Goal: Information Seeking & Learning: Learn about a topic

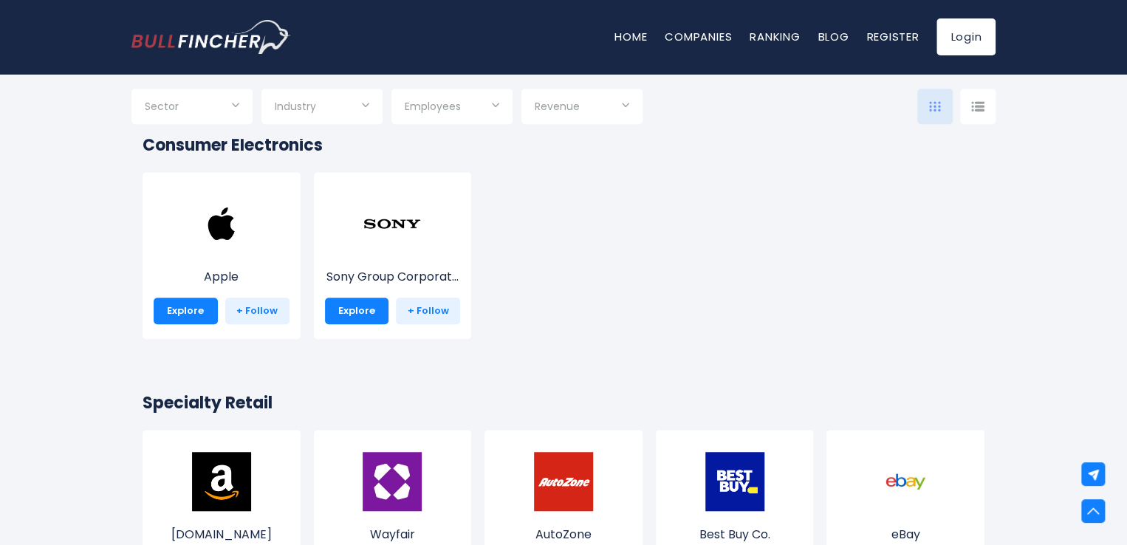
scroll to position [222, 0]
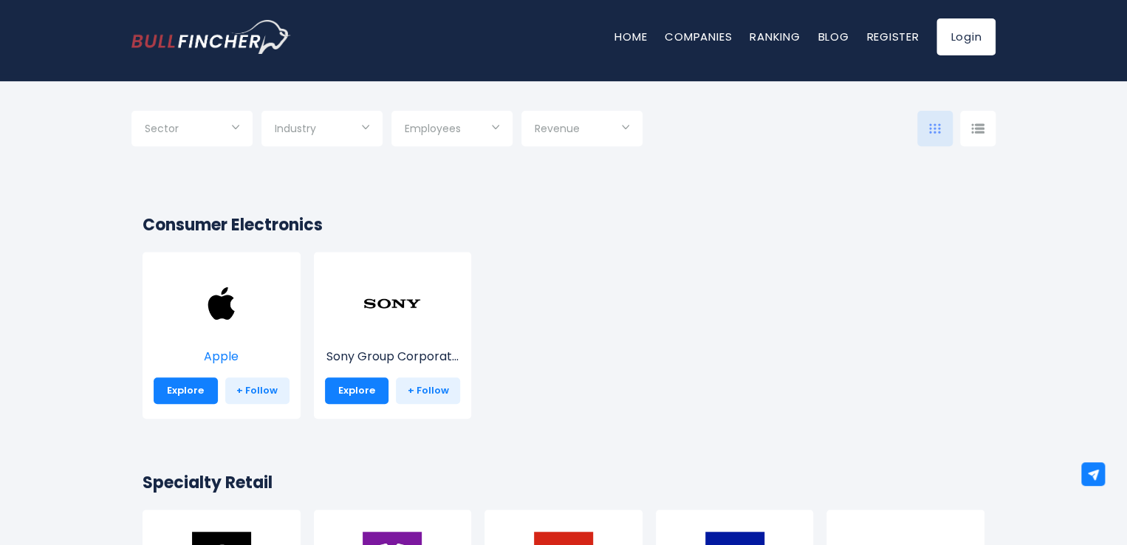
click at [224, 358] on p "Apple" at bounding box center [222, 357] width 136 height 18
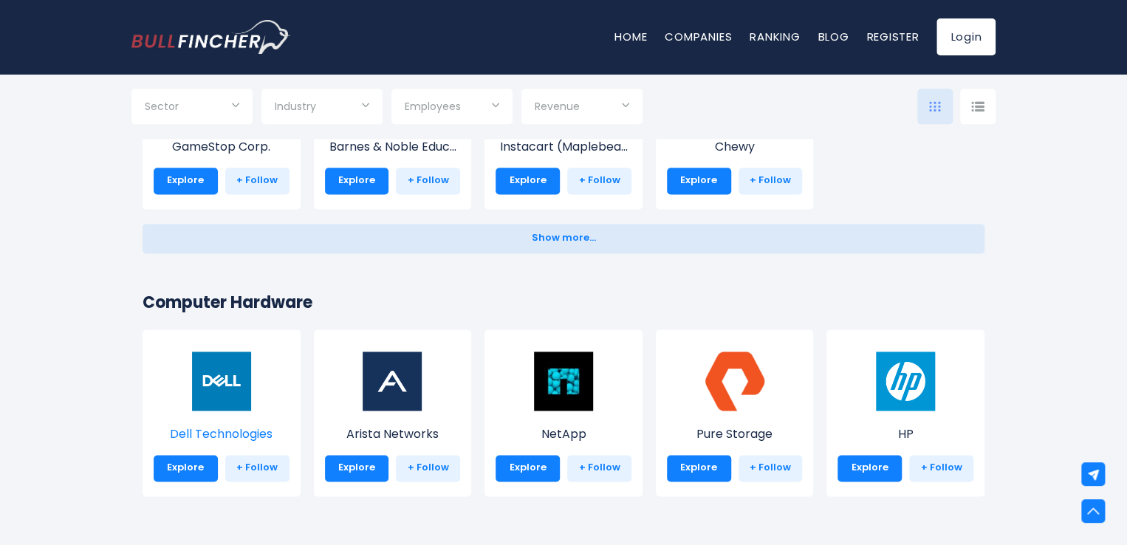
click at [227, 438] on p "Dell Technologies" at bounding box center [222, 435] width 136 height 18
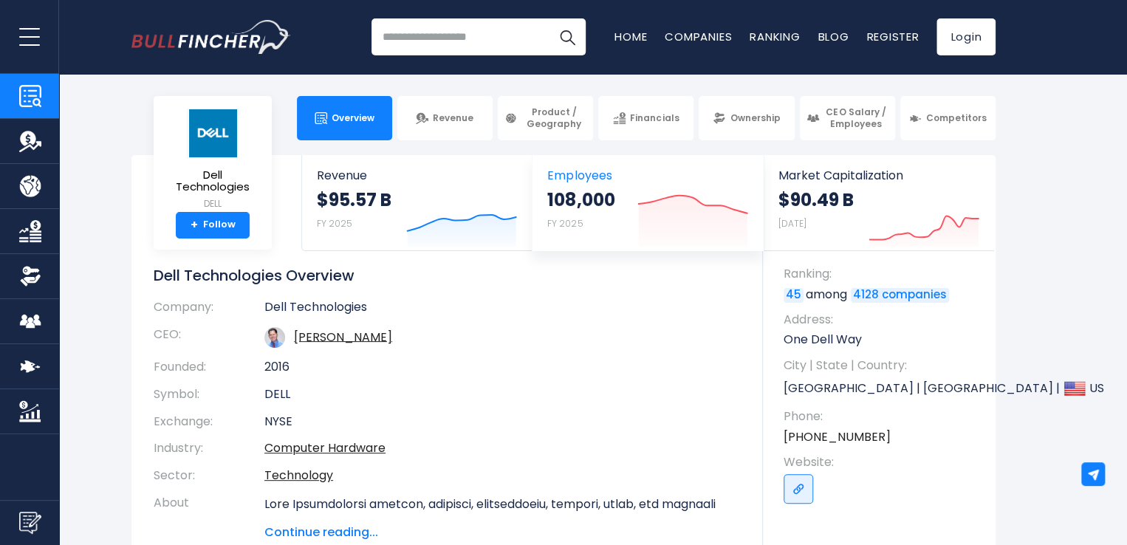
click at [579, 172] on span "Employees" at bounding box center [647, 175] width 200 height 14
